Goal: Transaction & Acquisition: Book appointment/travel/reservation

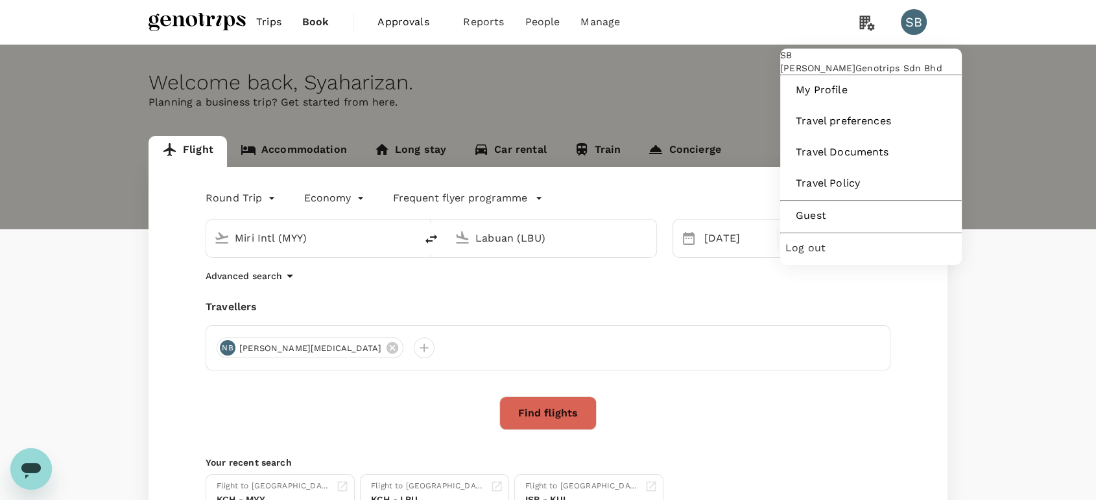
click at [920, 24] on div "SB" at bounding box center [913, 22] width 26 height 26
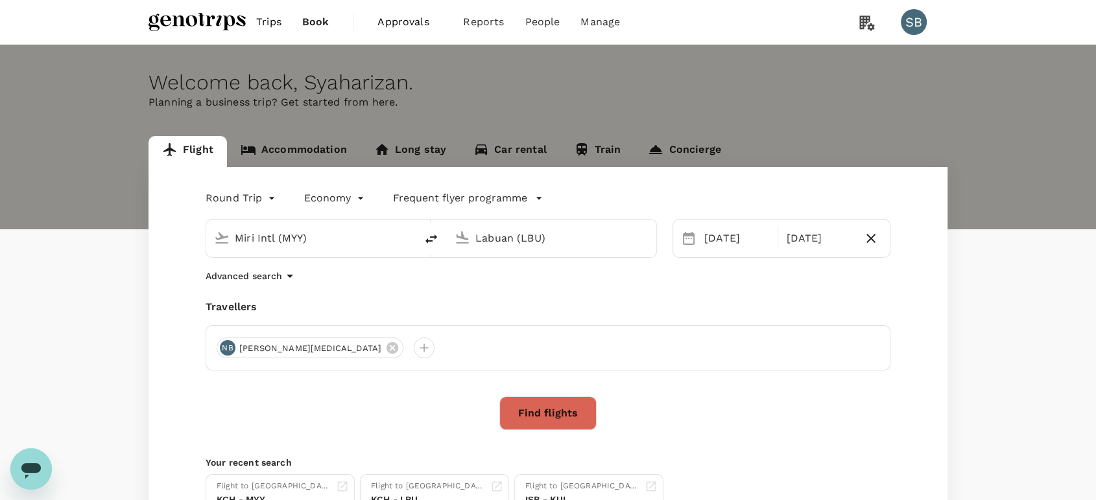
click at [919, 24] on div "SB" at bounding box center [913, 22] width 26 height 26
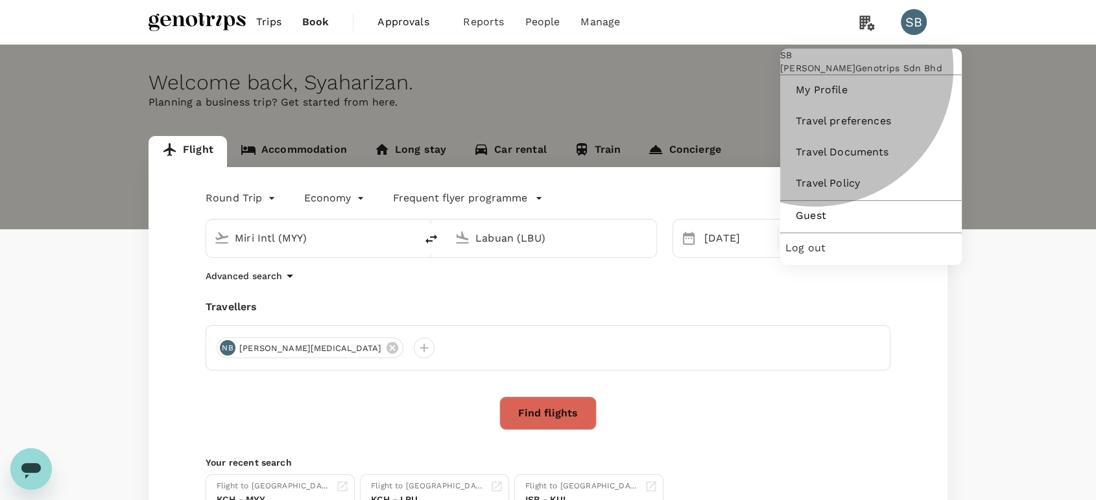
click at [819, 256] on span "Log out" at bounding box center [870, 249] width 171 height 16
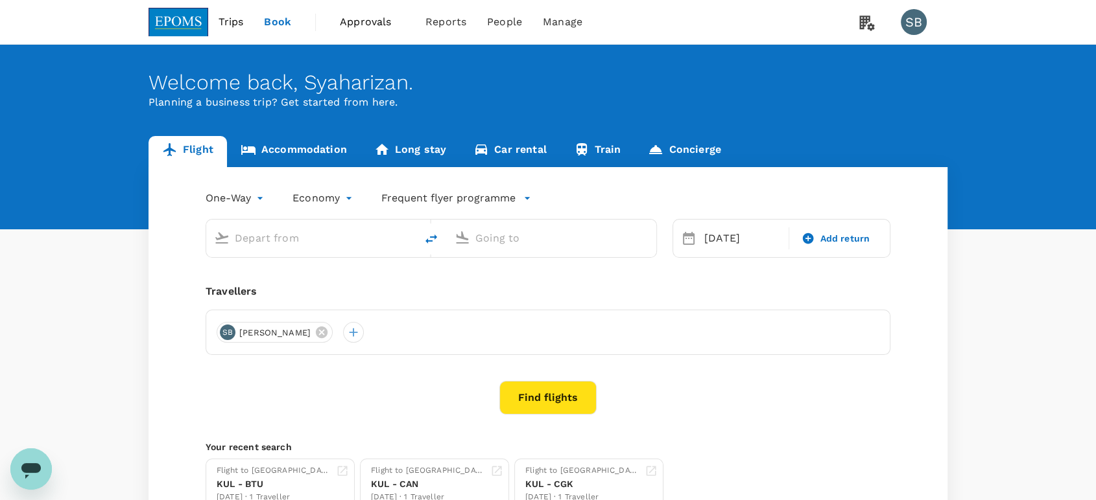
type input "Kuala Lumpur Intl ([GEOGRAPHIC_DATA])"
type input "Kuching Intl (KCH)"
